Goal: Transaction & Acquisition: Purchase product/service

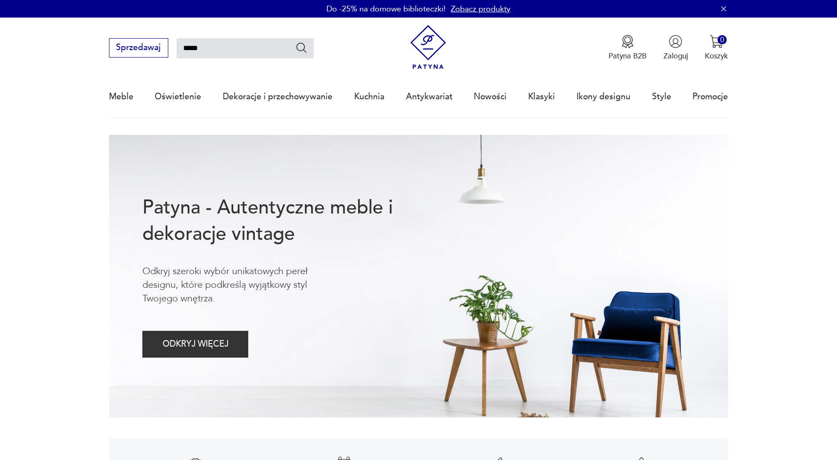
type input "*****"
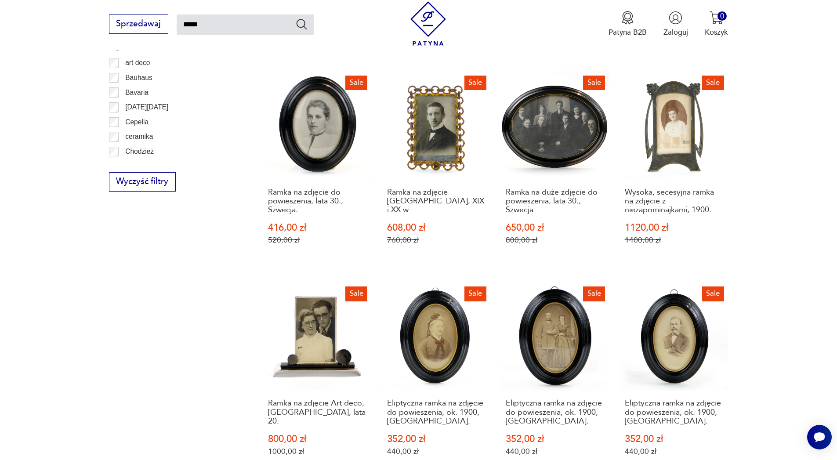
scroll to position [631, 0]
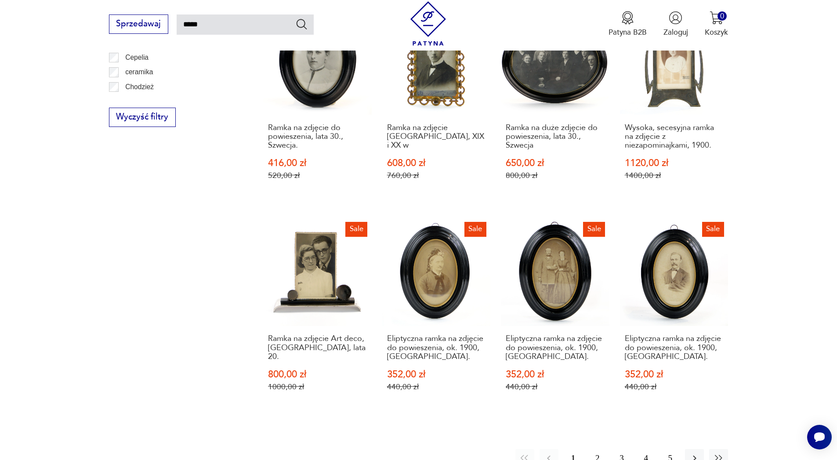
click at [595, 450] on button "2" at bounding box center [597, 458] width 19 height 19
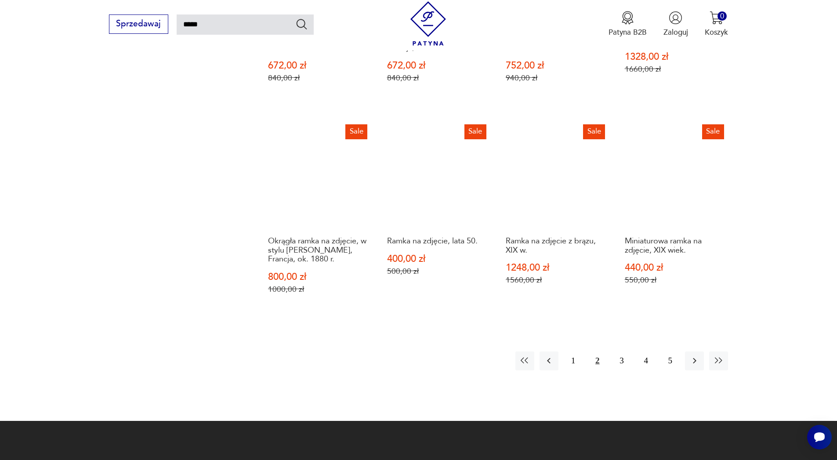
scroll to position [736, 0]
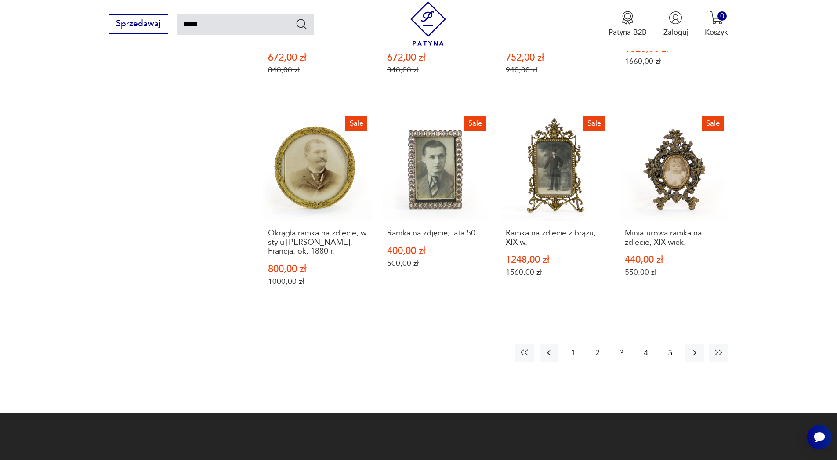
click at [624, 357] on button "3" at bounding box center [621, 353] width 19 height 19
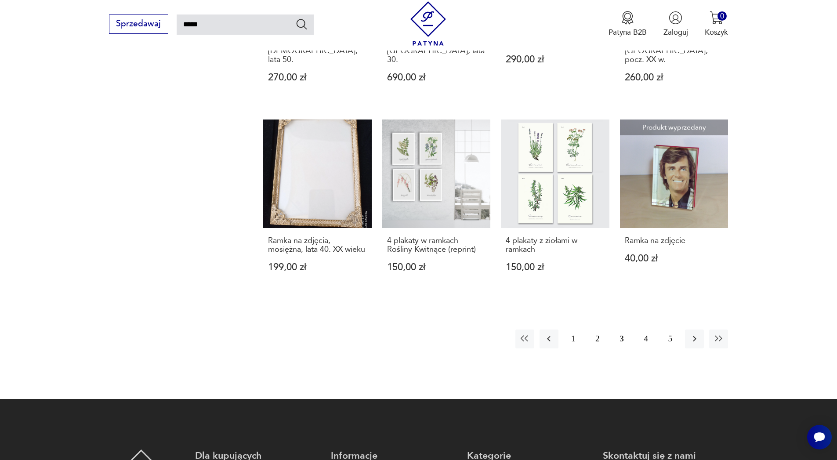
scroll to position [736, 0]
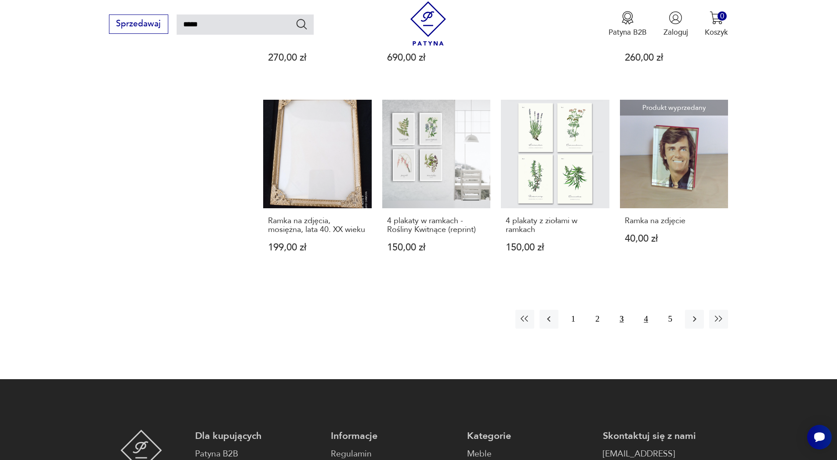
click at [645, 310] on button "4" at bounding box center [646, 319] width 19 height 19
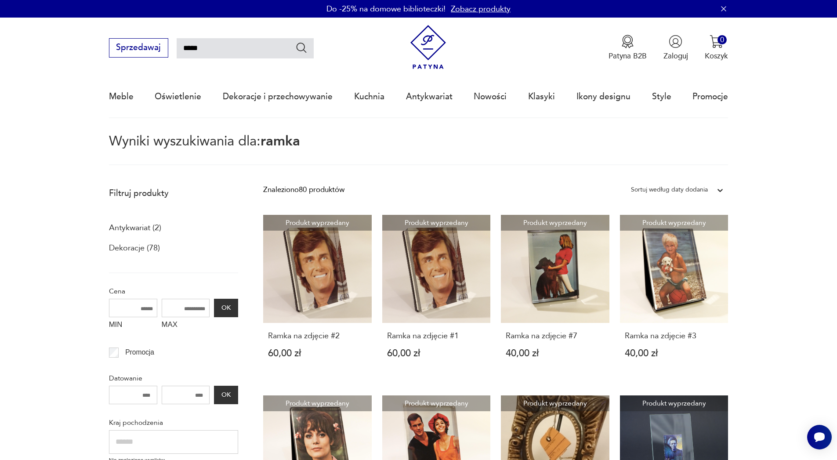
click at [722, 10] on icon "button" at bounding box center [724, 8] width 9 height 9
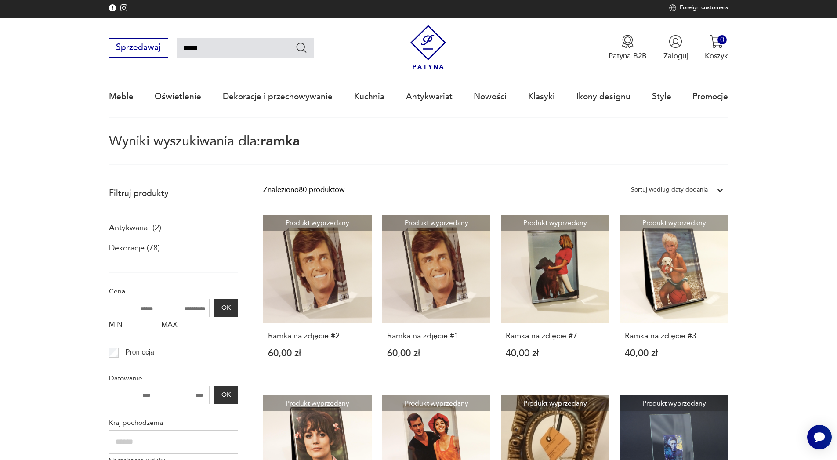
click at [428, 47] on img at bounding box center [428, 47] width 44 height 44
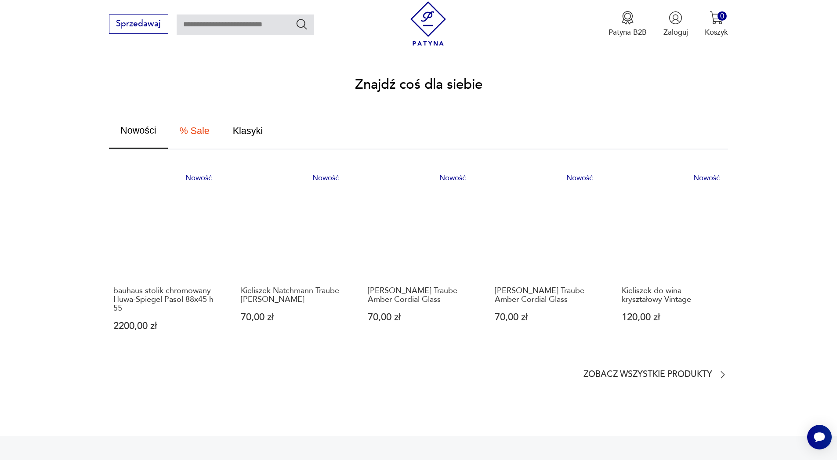
scroll to position [527, 0]
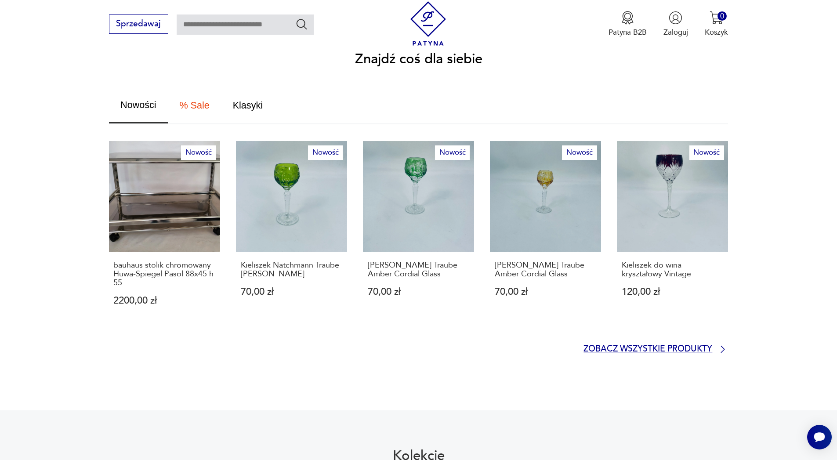
click at [608, 346] on p "Zobacz wszystkie produkty" at bounding box center [648, 349] width 129 height 7
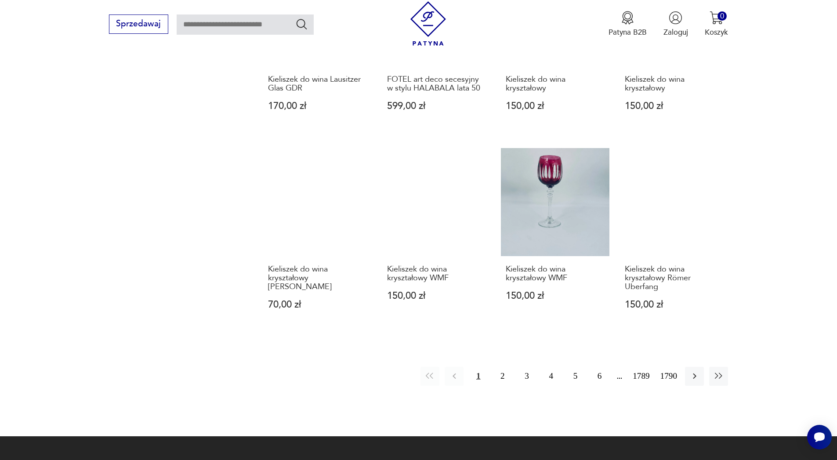
scroll to position [844, 0]
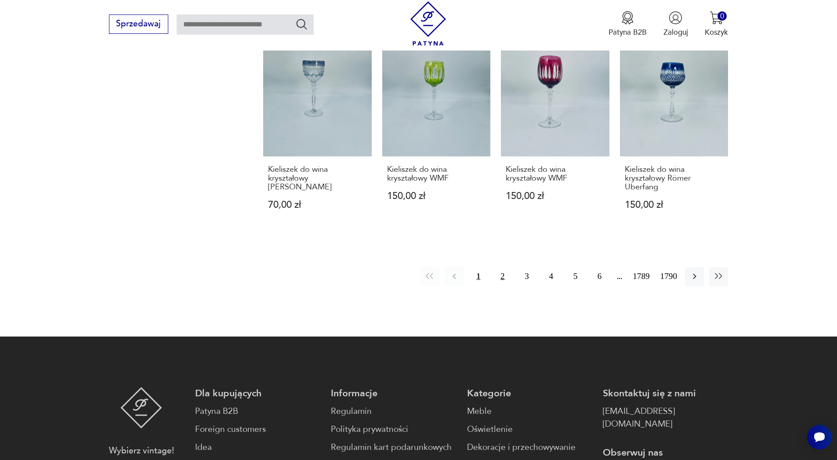
click at [503, 286] on button "2" at bounding box center [502, 276] width 19 height 19
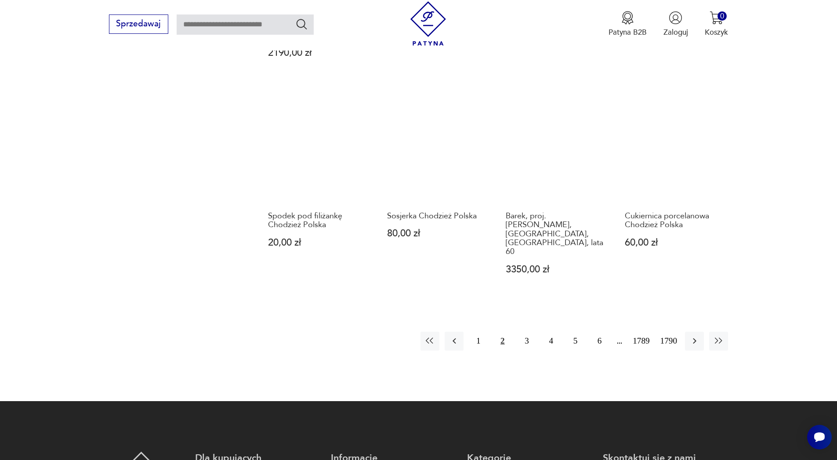
scroll to position [887, 0]
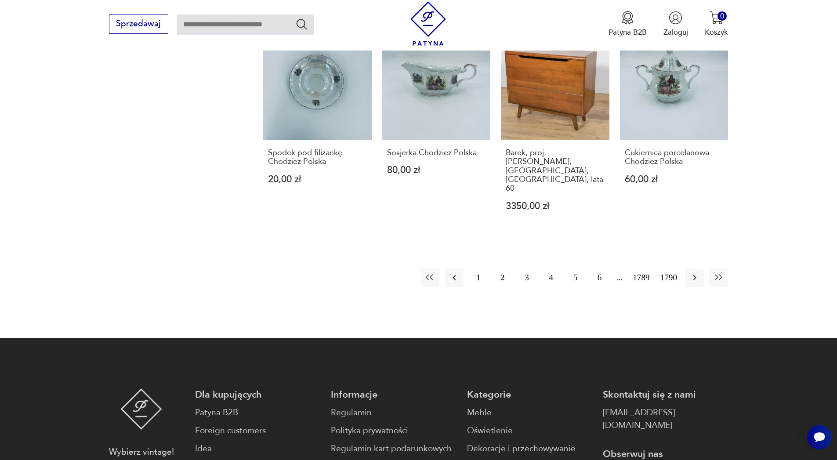
click at [527, 269] on button "3" at bounding box center [526, 278] width 19 height 19
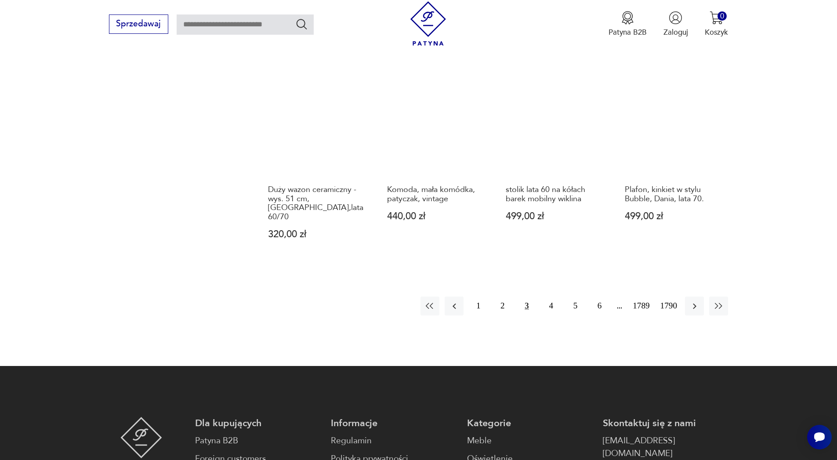
scroll to position [887, 0]
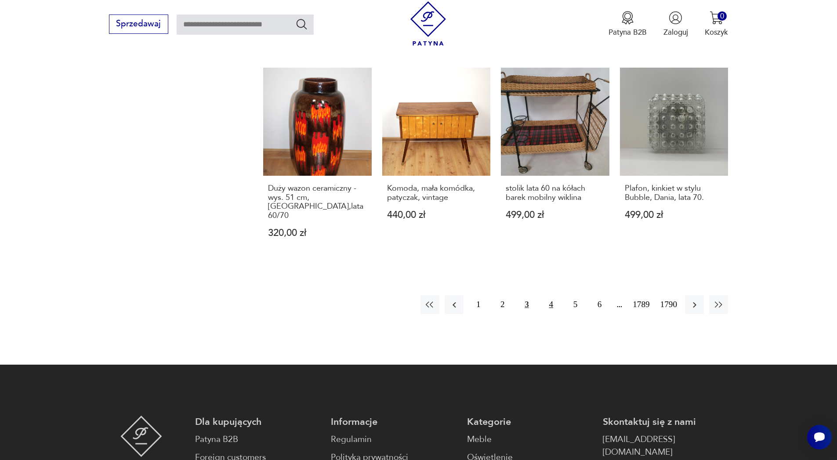
click at [553, 295] on button "4" at bounding box center [551, 304] width 19 height 19
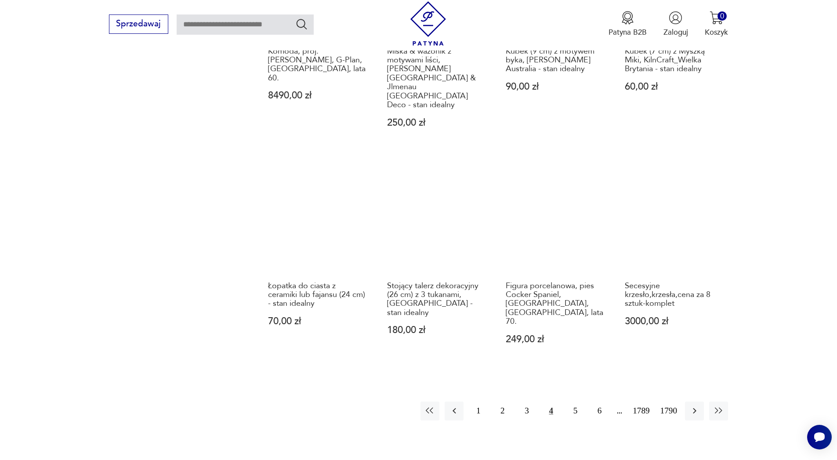
scroll to position [835, 0]
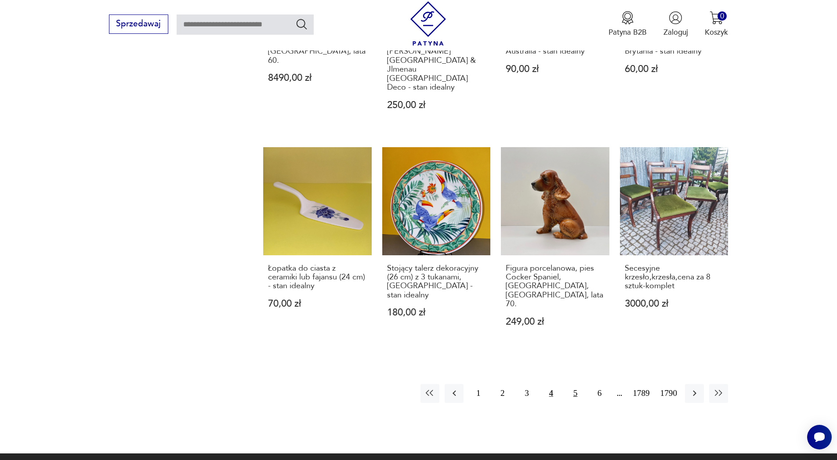
click at [573, 384] on button "5" at bounding box center [575, 393] width 19 height 19
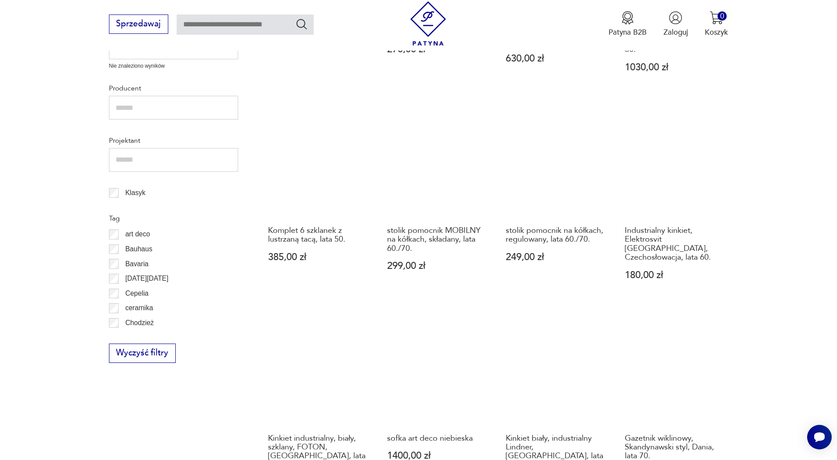
scroll to position [571, 0]
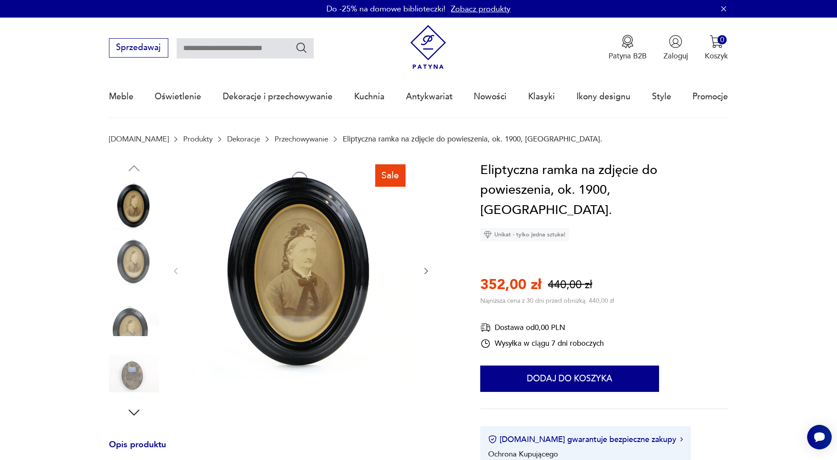
click at [424, 270] on icon "button" at bounding box center [426, 271] width 9 height 9
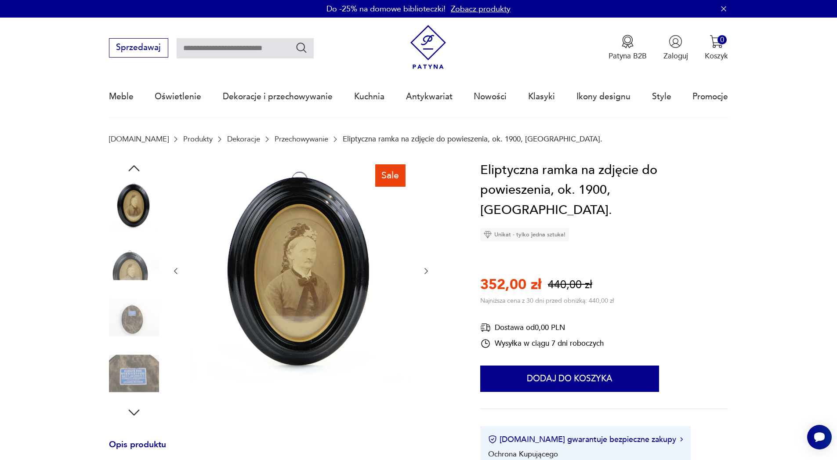
click at [424, 270] on icon "button" at bounding box center [426, 271] width 9 height 9
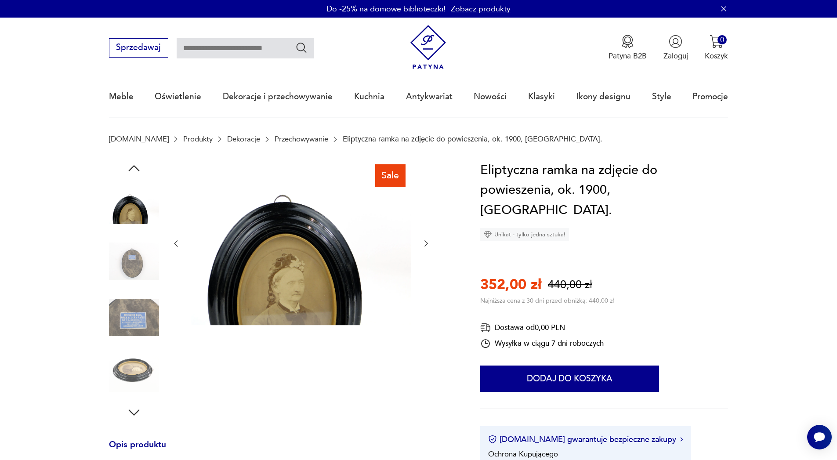
click at [424, 270] on div at bounding box center [300, 243] width 259 height 167
click at [428, 245] on icon "button" at bounding box center [426, 243] width 9 height 9
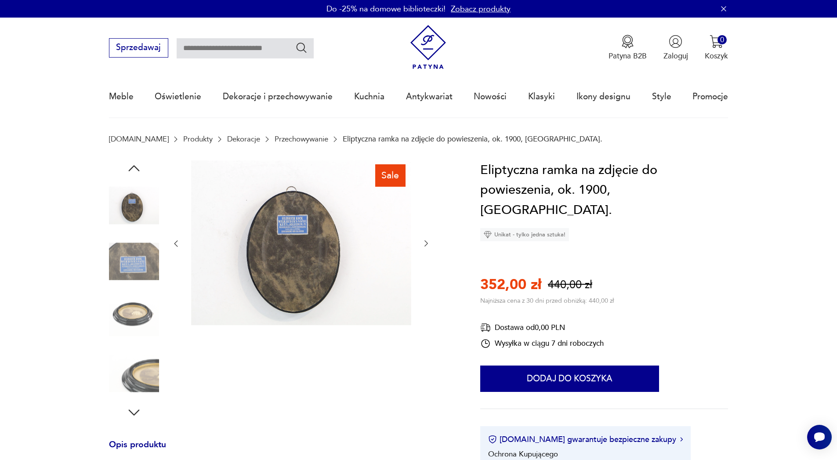
click at [428, 245] on icon "button" at bounding box center [426, 243] width 9 height 9
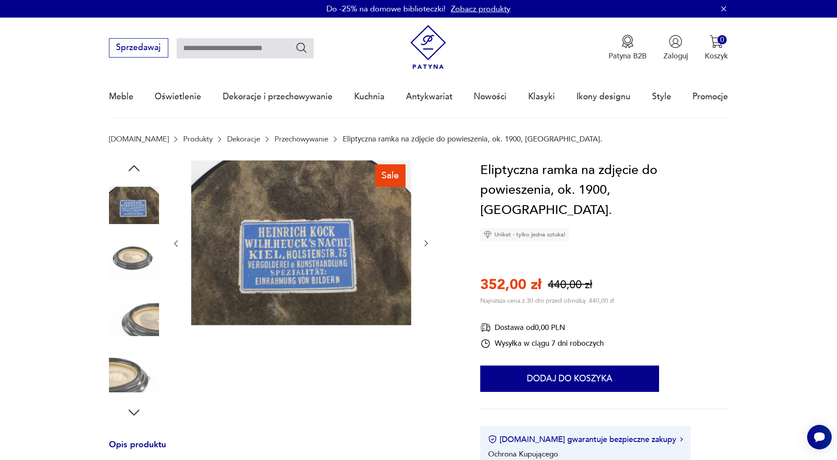
click at [428, 245] on icon "button" at bounding box center [426, 243] width 9 height 9
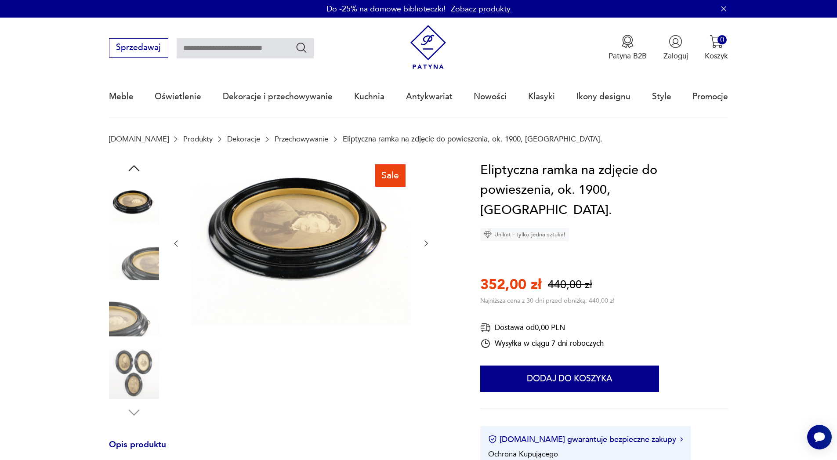
click at [428, 245] on icon "button" at bounding box center [426, 243] width 9 height 9
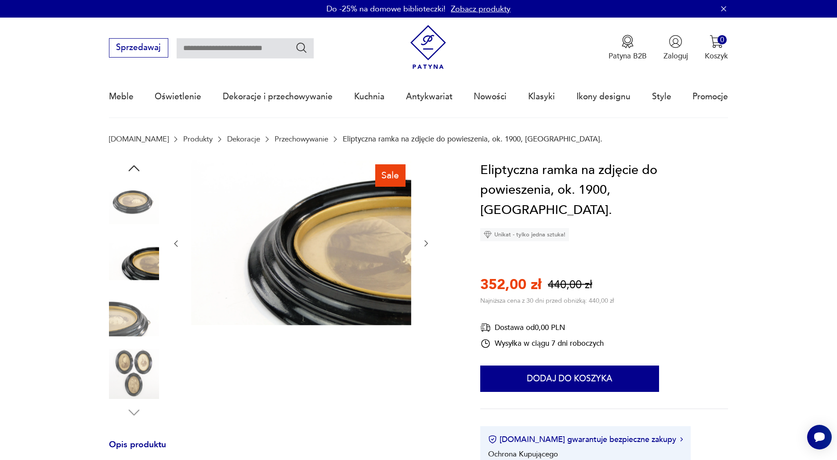
click at [428, 245] on icon "button" at bounding box center [426, 243] width 9 height 9
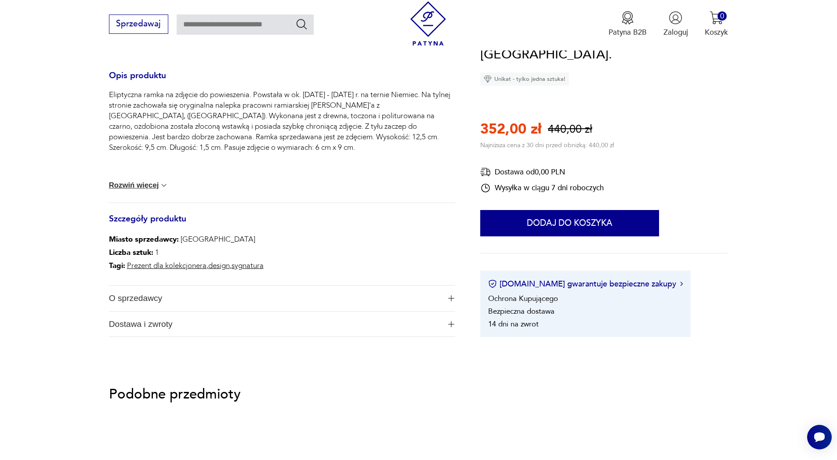
scroll to position [105, 0]
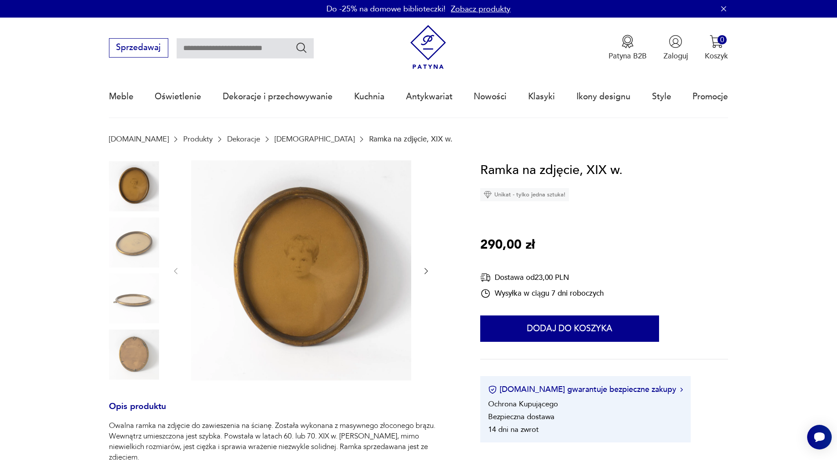
click at [336, 269] on img at bounding box center [301, 270] width 220 height 220
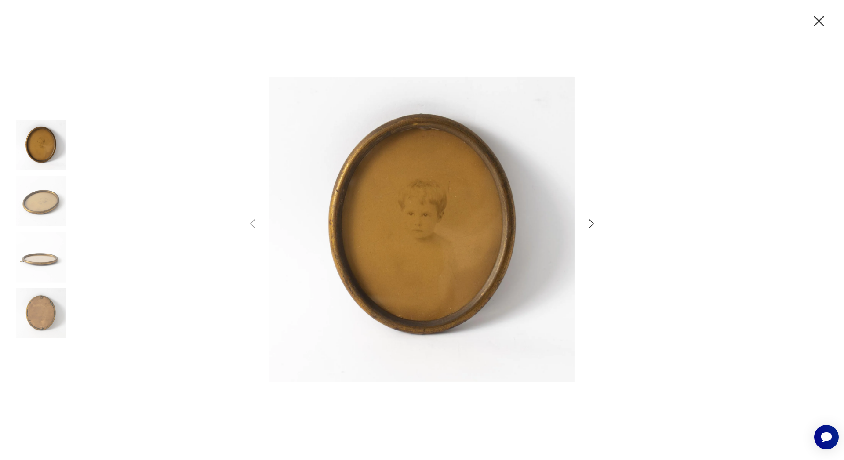
click at [592, 223] on icon "button" at bounding box center [591, 224] width 13 height 13
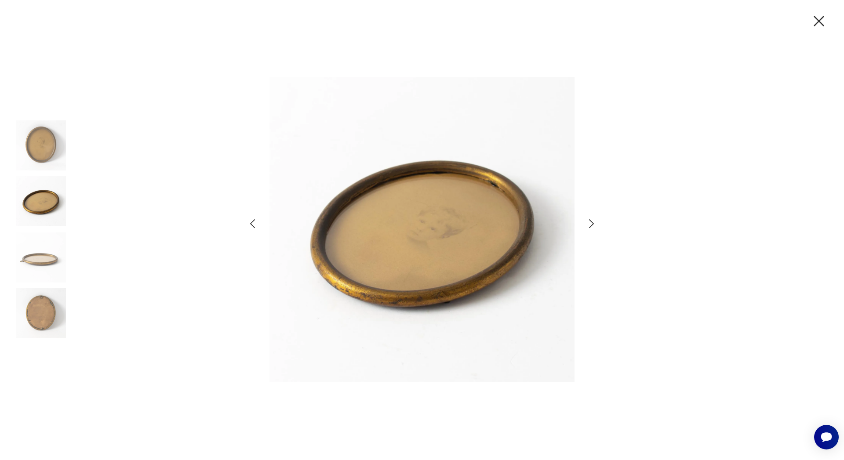
click at [592, 223] on icon "button" at bounding box center [591, 224] width 13 height 13
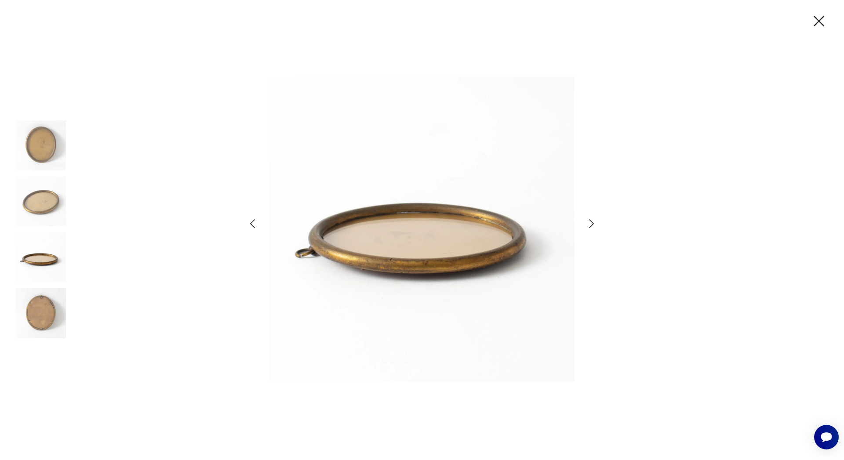
click at [592, 223] on icon "button" at bounding box center [591, 224] width 13 height 13
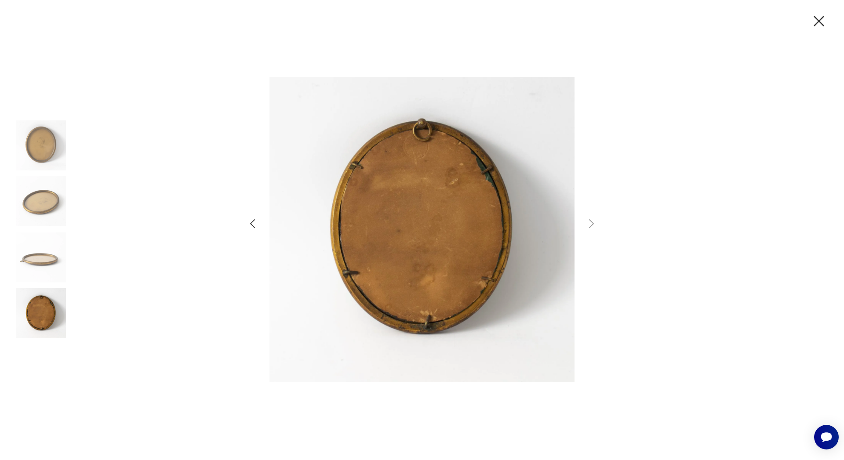
click at [821, 23] on icon "button" at bounding box center [819, 21] width 11 height 11
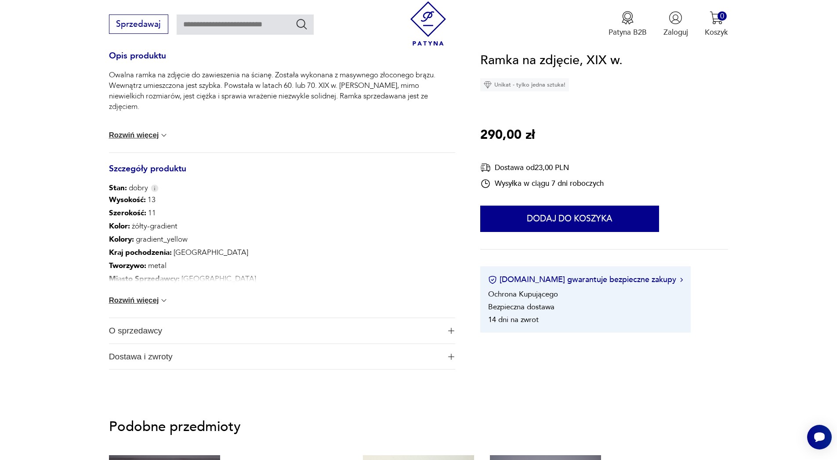
scroll to position [369, 0]
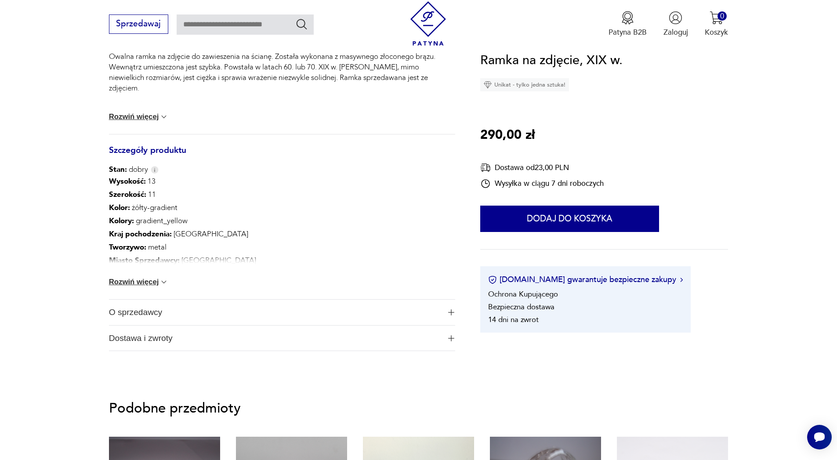
click at [142, 281] on button "Rozwiń więcej" at bounding box center [139, 282] width 60 height 9
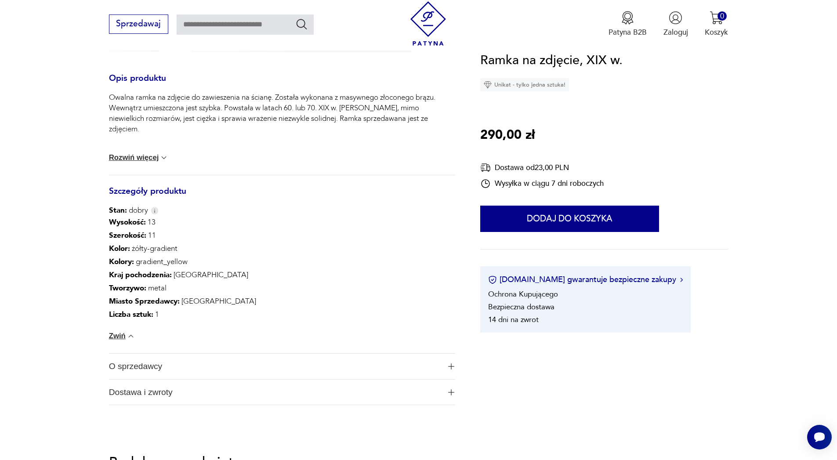
scroll to position [105, 0]
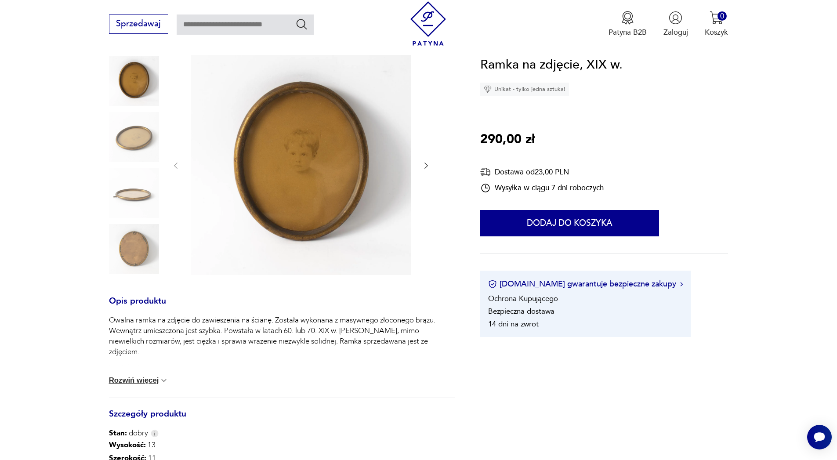
click at [132, 379] on button "Rozwiń więcej" at bounding box center [139, 380] width 60 height 9
click at [320, 160] on img at bounding box center [301, 165] width 220 height 220
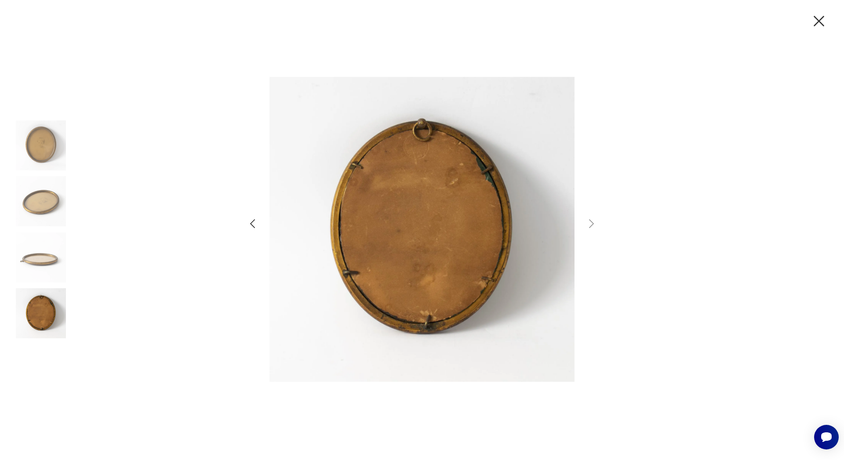
click at [253, 224] on icon "button" at bounding box center [252, 224] width 13 height 13
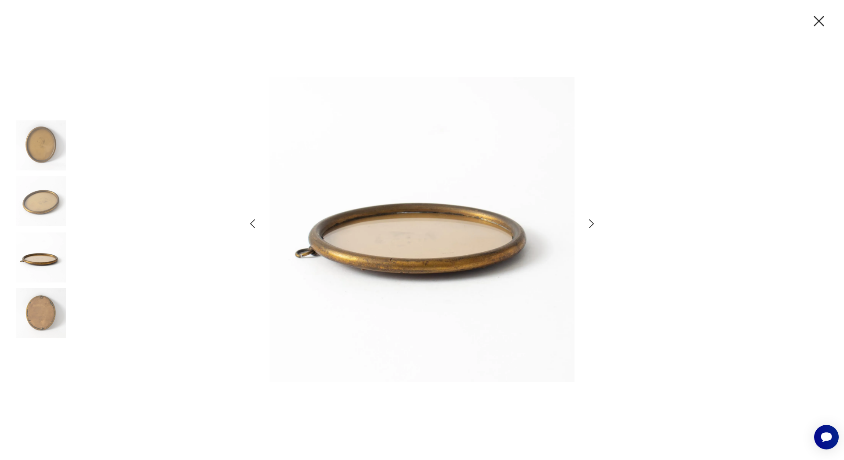
click at [253, 224] on icon "button" at bounding box center [252, 224] width 13 height 13
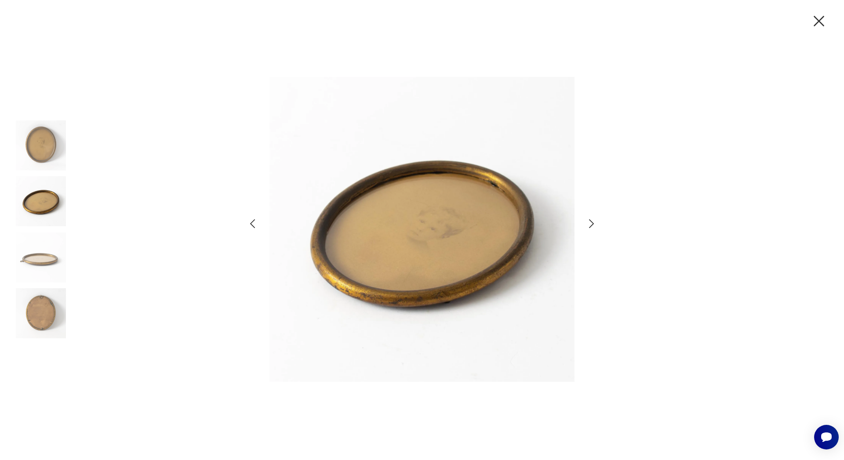
click at [253, 224] on icon "button" at bounding box center [252, 224] width 13 height 13
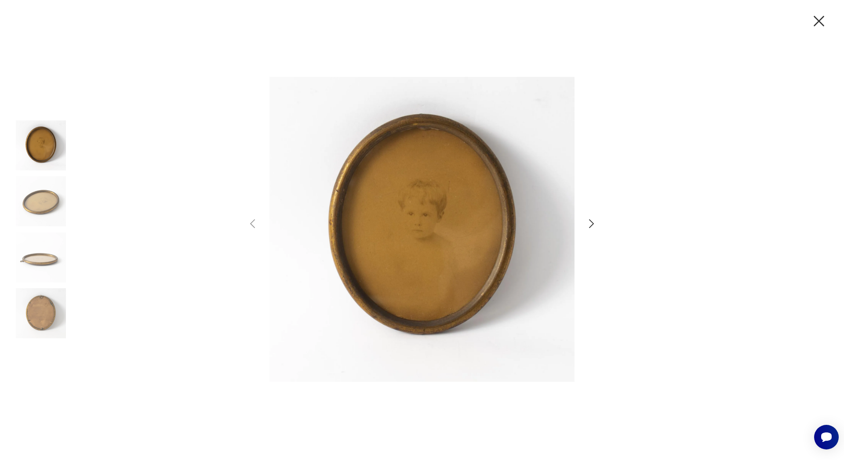
click at [820, 21] on icon "button" at bounding box center [819, 21] width 18 height 18
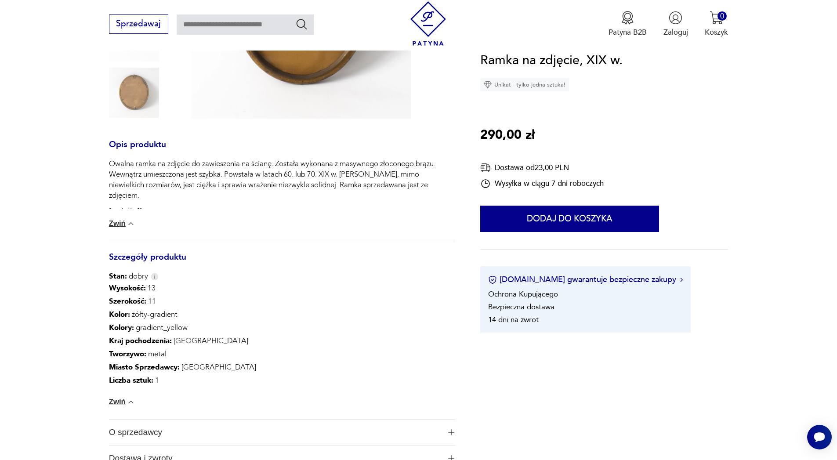
scroll to position [264, 0]
